Goal: Task Accomplishment & Management: Use online tool/utility

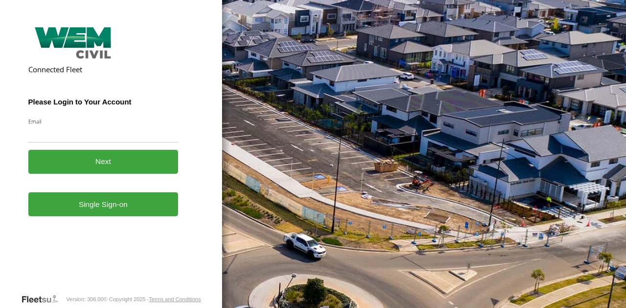
click at [73, 137] on input "Email" at bounding box center [103, 134] width 150 height 18
type input "**********"
click at [107, 160] on button "Next" at bounding box center [103, 162] width 150 height 24
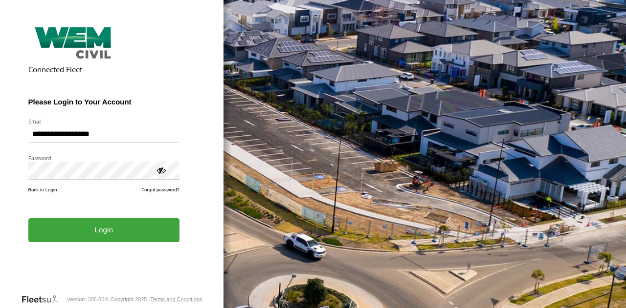
click at [107, 227] on button "Login" at bounding box center [103, 231] width 151 height 24
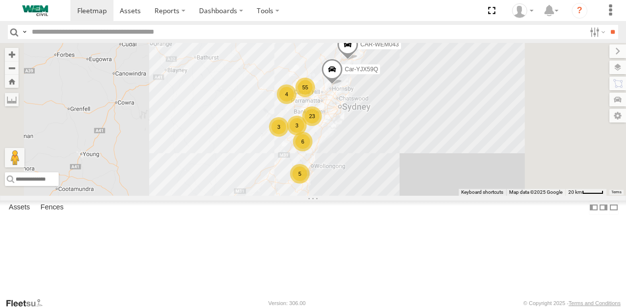
click at [0, 0] on div "Truck-WEM049" at bounding box center [0, 0] width 0 height 0
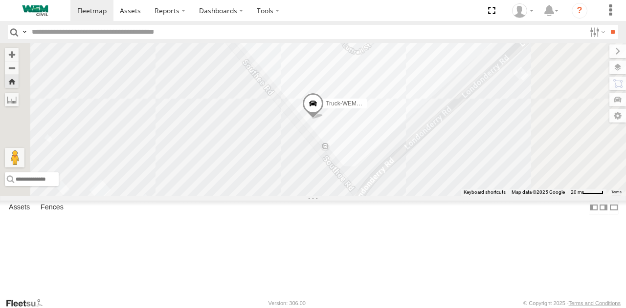
click at [0, 0] on span at bounding box center [0, 0] width 0 height 0
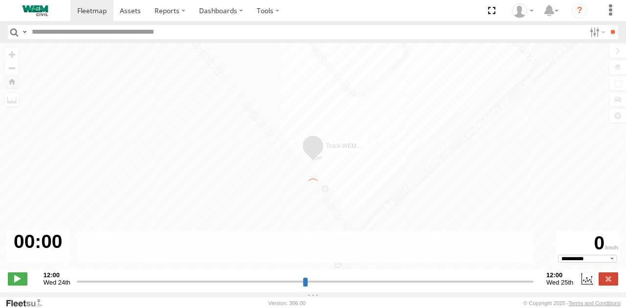
type input "**********"
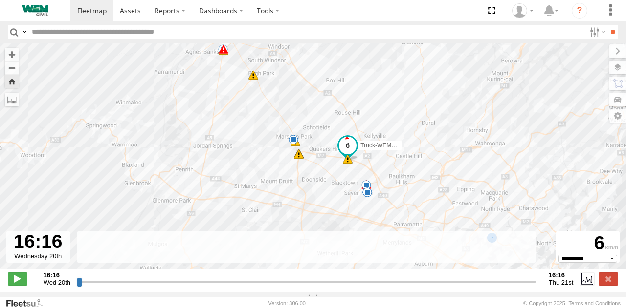
drag, startPoint x: 315, startPoint y: 151, endPoint x: 296, endPoint y: 108, distance: 46.6
click at [296, 108] on div "Truck-WEM049 16:46 Wed 16:47 Wed 04:15 Thu 04:31 Thu 04:31 Thu 04:44 Thu 05:48 …" at bounding box center [313, 161] width 626 height 237
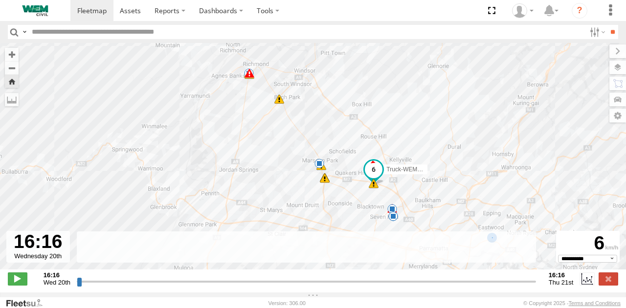
drag, startPoint x: 228, startPoint y: 112, endPoint x: 258, endPoint y: 140, distance: 41.5
click at [258, 140] on div "Truck-WEM049 16:46 Wed 16:47 Wed 04:15 Thu 04:31 Thu 04:31 Thu 04:44 Thu 05:48 …" at bounding box center [313, 161] width 626 height 237
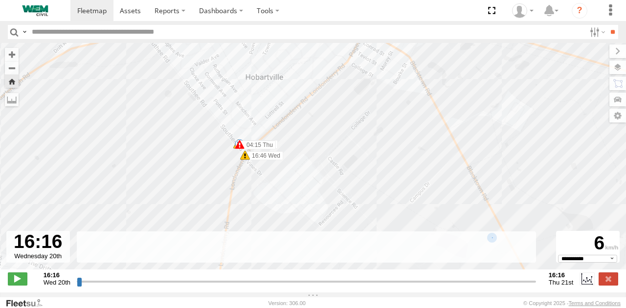
click at [241, 149] on span at bounding box center [240, 145] width 10 height 10
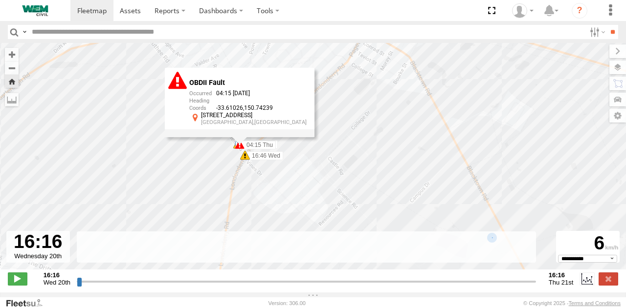
click at [241, 137] on div "OBDII Fault 04:15 21/08/2025 -33.61026 150.74239 123 Southee Rd Hobartville,NSW" at bounding box center [240, 101] width 150 height 69
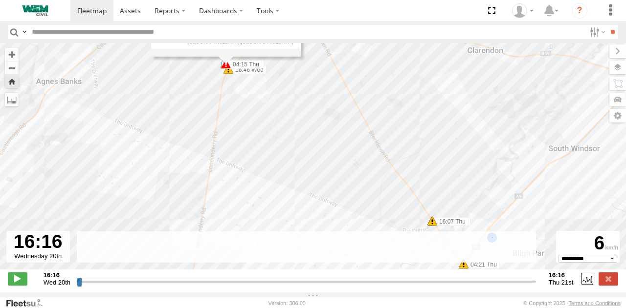
drag, startPoint x: 305, startPoint y: 212, endPoint x: 266, endPoint y: 117, distance: 102.7
click at [266, 117] on div "Truck-WEM049 16:46 Wed 16:47 Wed 04:15 Thu 04:31 Thu 04:31 Thu 04:44 Thu 05:48 …" at bounding box center [313, 161] width 626 height 237
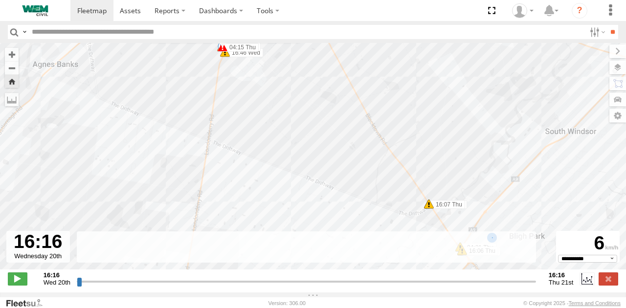
drag, startPoint x: 331, startPoint y: 159, endPoint x: 217, endPoint y: 108, distance: 124.7
click at [217, 108] on div "Truck-WEM049 16:46 Wed 16:47 Wed 04:15 Thu 04:31 Thu 04:31 Thu 04:44 Thu 05:48 …" at bounding box center [313, 161] width 626 height 237
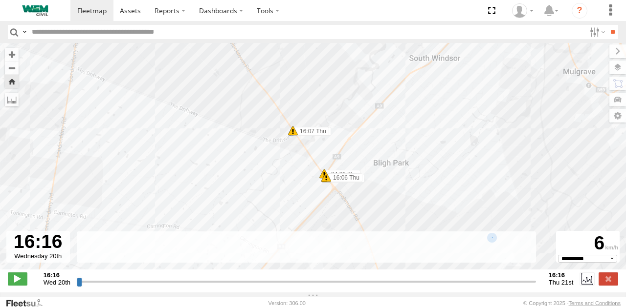
drag, startPoint x: 275, startPoint y: 160, endPoint x: 164, endPoint y: 68, distance: 144.8
click at [164, 68] on div "Truck-WEM049 16:46 Wed 16:47 Wed 04:15 Thu 04:31 Thu 04:31 Thu 04:44 Thu 05:48 …" at bounding box center [313, 161] width 626 height 237
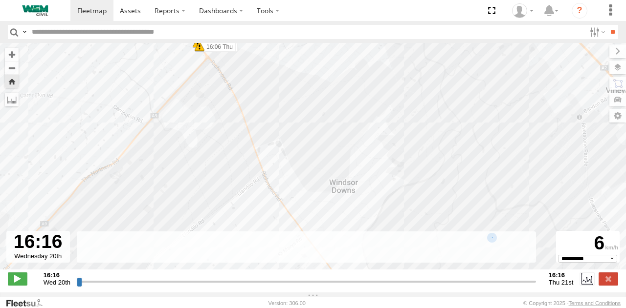
drag, startPoint x: 249, startPoint y: 132, endPoint x: 179, endPoint y: 34, distance: 119.9
click at [179, 34] on body at bounding box center [313, 154] width 626 height 308
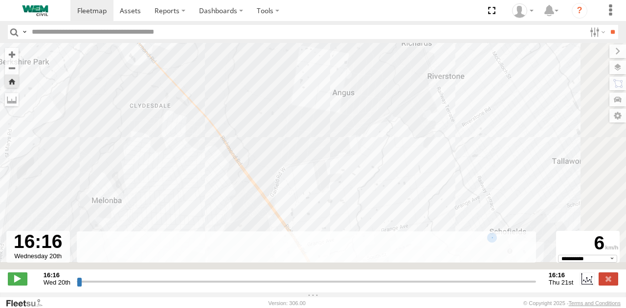
drag, startPoint x: 307, startPoint y: 127, endPoint x: 194, endPoint y: 36, distance: 144.6
click at [194, 36] on body at bounding box center [313, 154] width 626 height 308
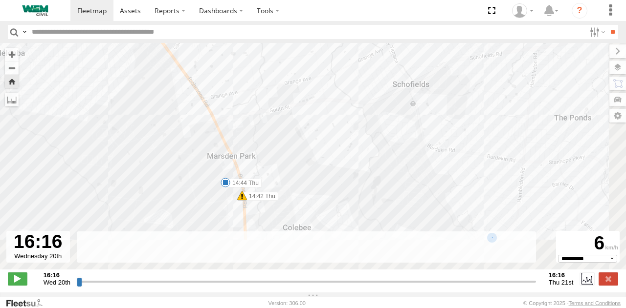
drag, startPoint x: 256, startPoint y: 125, endPoint x: 220, endPoint y: 38, distance: 94.0
click at [220, 38] on body at bounding box center [313, 154] width 626 height 308
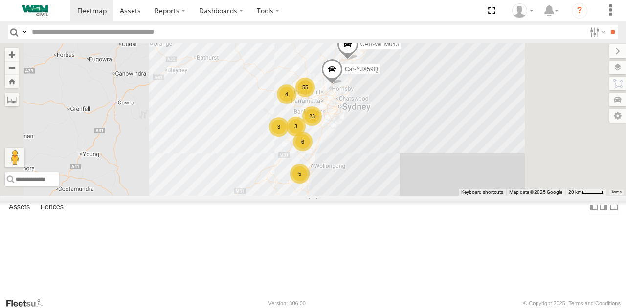
scroll to position [1306, 0]
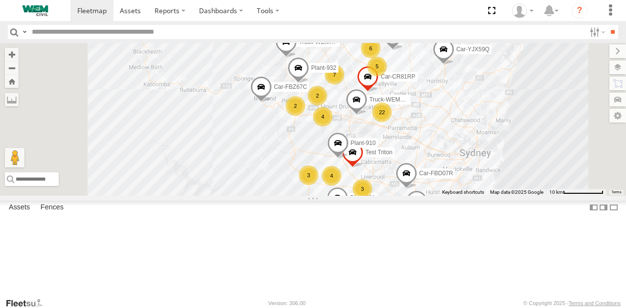
drag, startPoint x: 392, startPoint y: 141, endPoint x: 391, endPoint y: 183, distance: 41.6
click at [391, 183] on div "CAR-WEM043 Car-YJX59Q Truck-FRO52R Plant-601 7 3 3 22 Test Triton Truck-WEM049 …" at bounding box center [313, 119] width 626 height 153
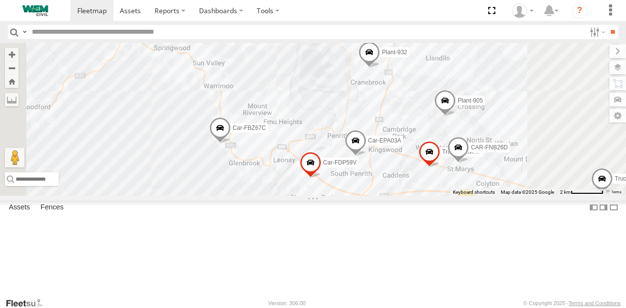
drag, startPoint x: 418, startPoint y: 79, endPoint x: 401, endPoint y: 209, distance: 131.6
click at [401, 196] on div "CAR-WEM043 Car-YJX59Q Truck-FRO52R Plant-601 Test Triton Truck-WEM049 Car-EPA02…" at bounding box center [313, 119] width 626 height 153
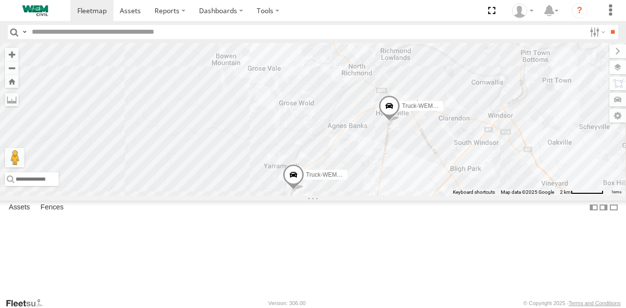
click at [304, 191] on span at bounding box center [294, 177] width 22 height 26
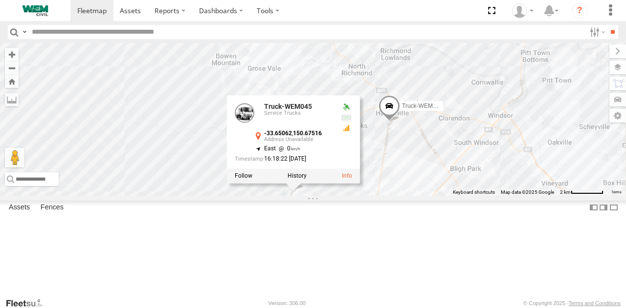
click at [398, 196] on div "CAR-WEM043 Car-YJX59Q Truck-FRO52R Plant-601 Test Triton Truck-WEM049 Car-EPA02…" at bounding box center [313, 119] width 626 height 153
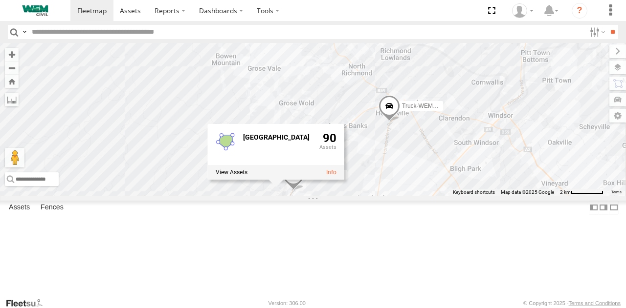
click at [400, 122] on span at bounding box center [389, 108] width 22 height 26
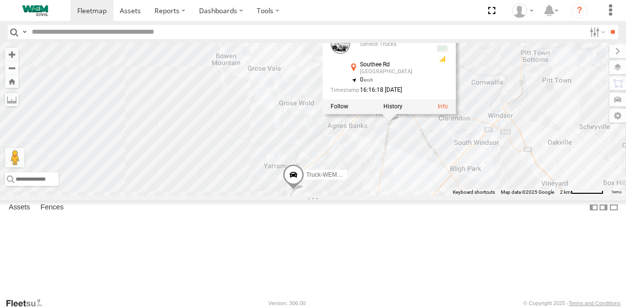
click at [304, 191] on span at bounding box center [294, 177] width 22 height 26
